Goal: Check status: Check status

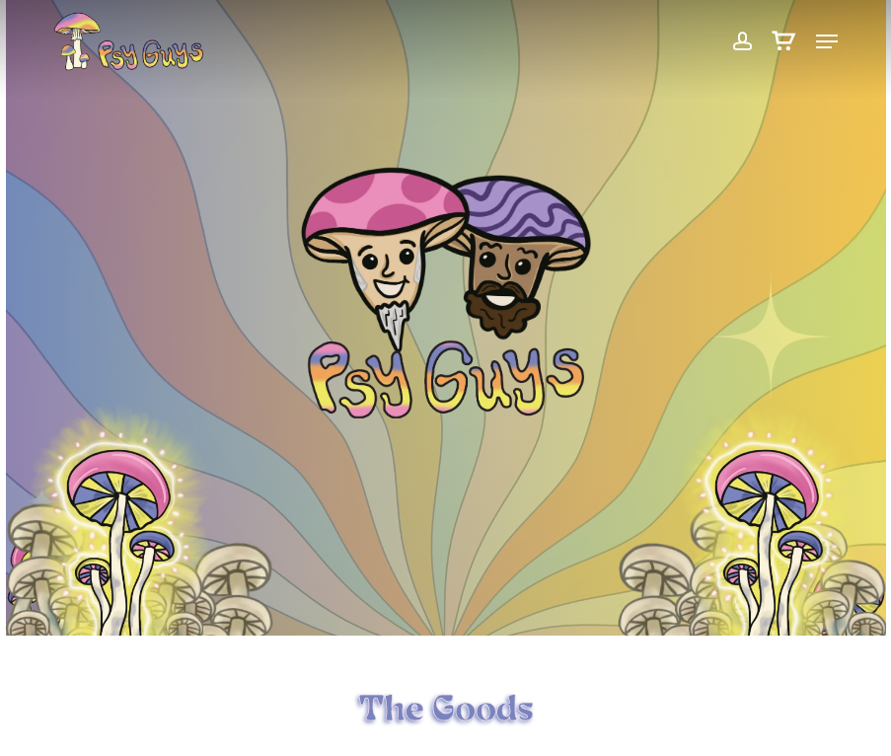
click at [749, 43] on span at bounding box center [741, 42] width 21 height 34
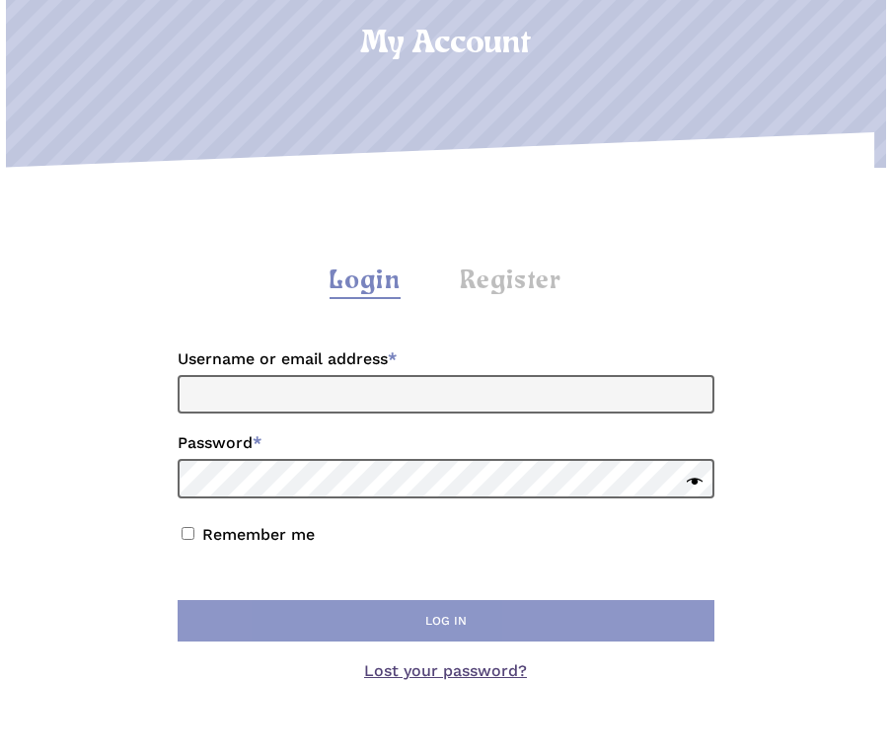
scroll to position [197, 0]
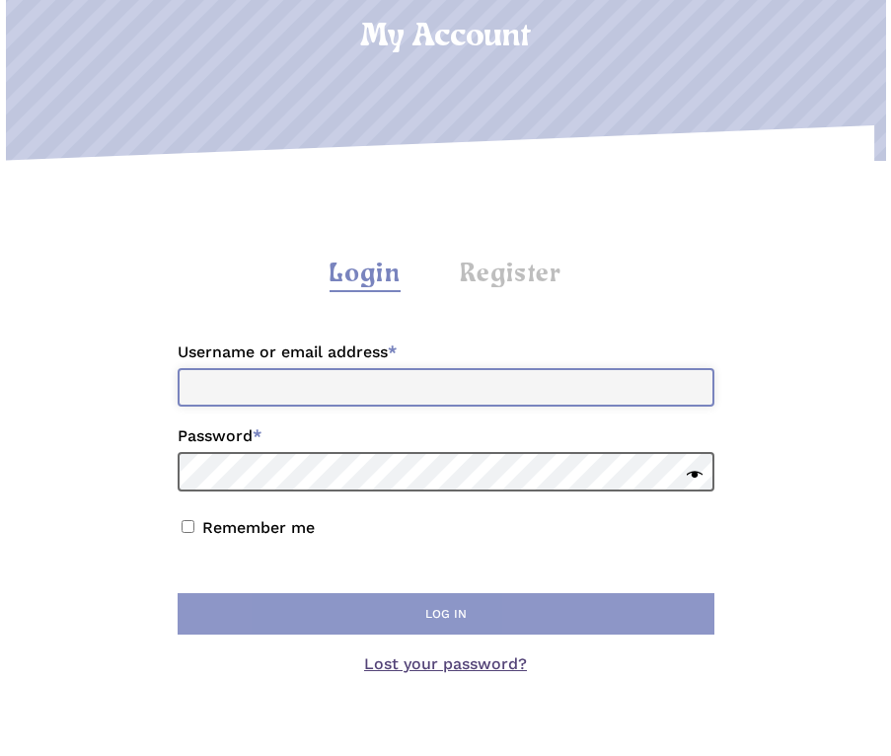
type input "**********"
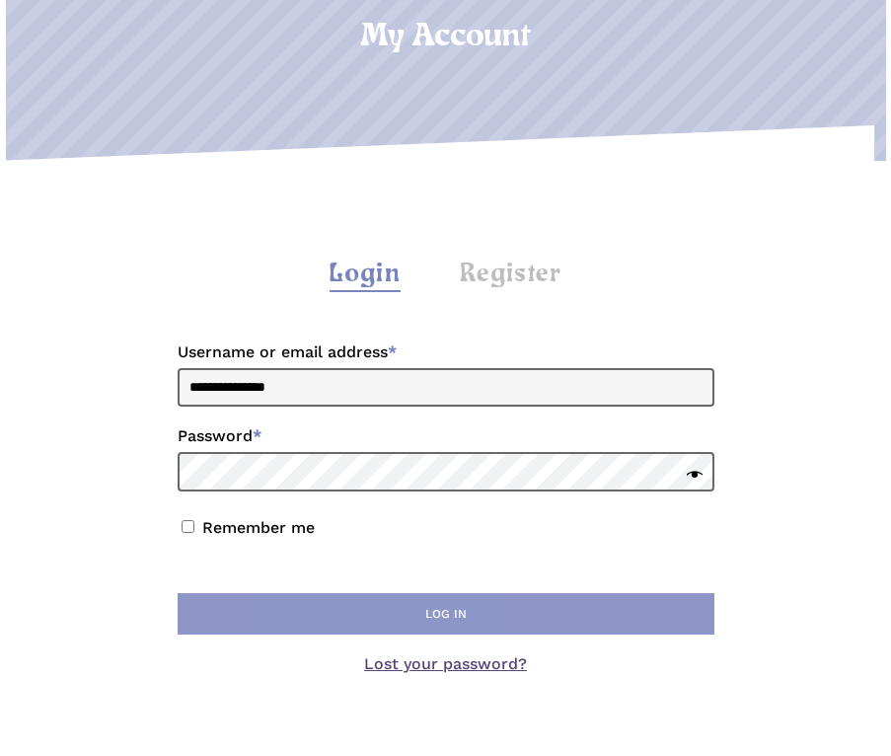
click at [391, 615] on button "Log in" at bounding box center [446, 613] width 537 height 41
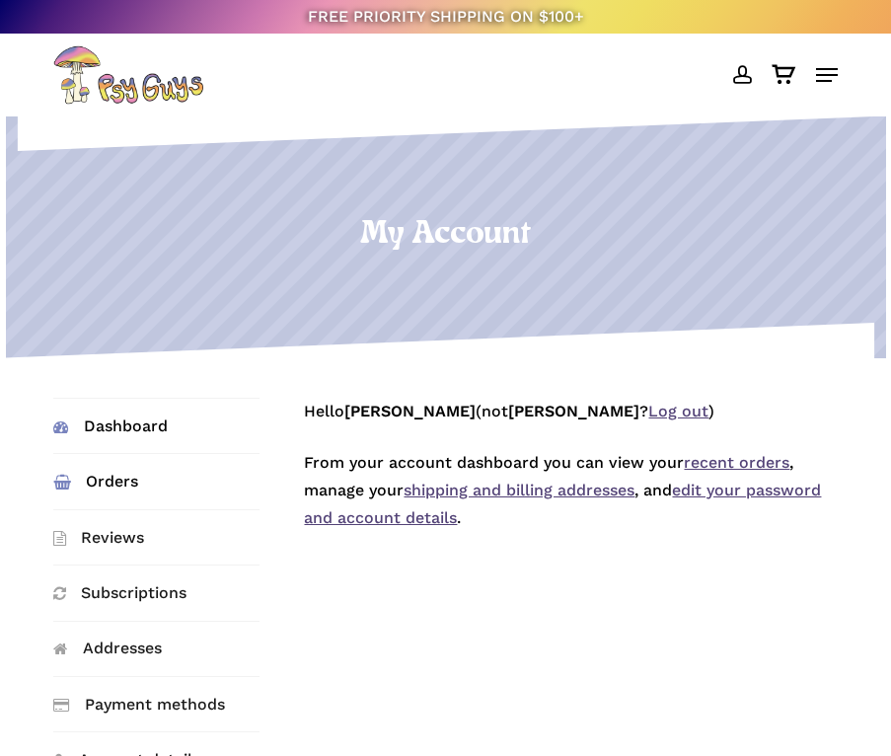
click at [126, 482] on link "Orders" at bounding box center [155, 481] width 205 height 54
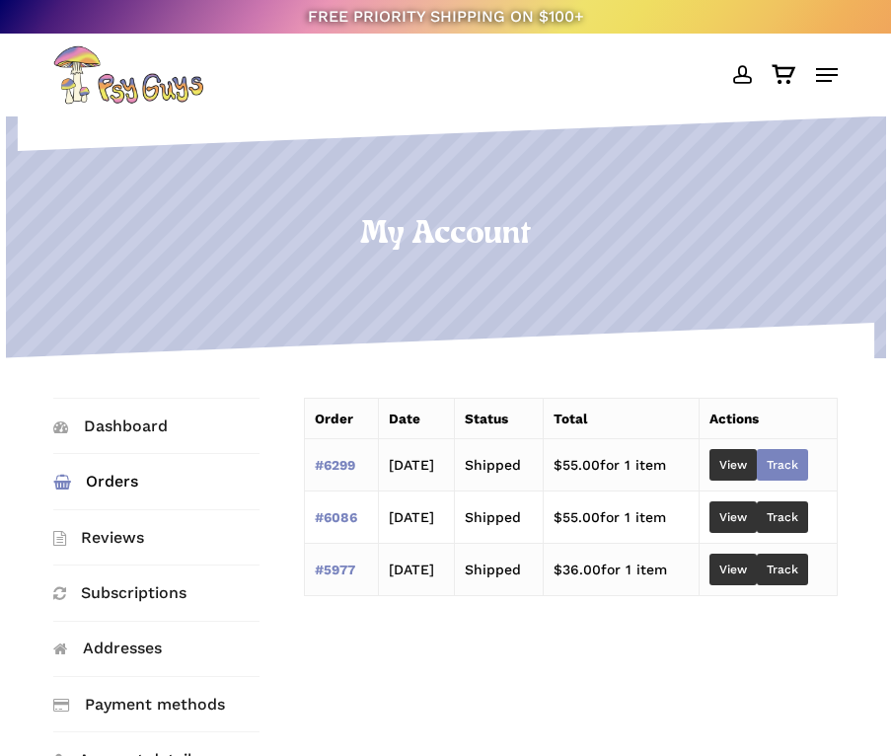
click at [793, 454] on link "Track" at bounding box center [782, 465] width 51 height 32
